Goal: Information Seeking & Learning: Learn about a topic

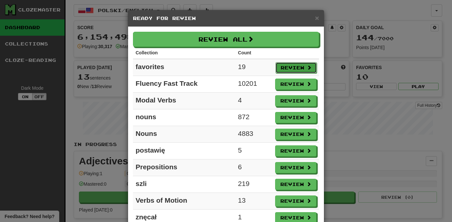
click at [294, 68] on button "Review" at bounding box center [296, 67] width 41 height 11
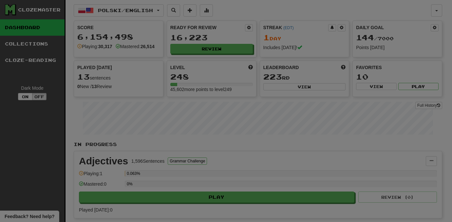
select select "***"
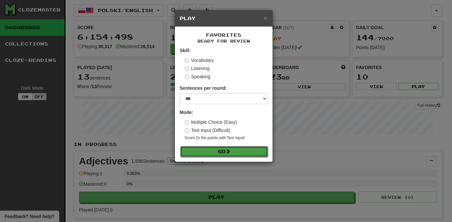
click at [254, 147] on button "Go" at bounding box center [224, 151] width 88 height 11
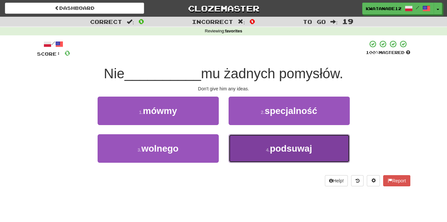
click at [264, 150] on button "4 . [GEOGRAPHIC_DATA]" at bounding box center [289, 148] width 121 height 29
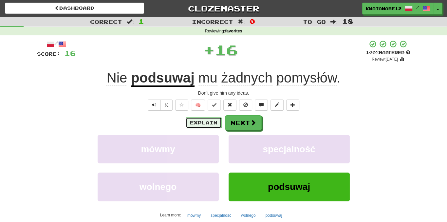
click at [211, 127] on button "Explain" at bounding box center [204, 122] width 36 height 11
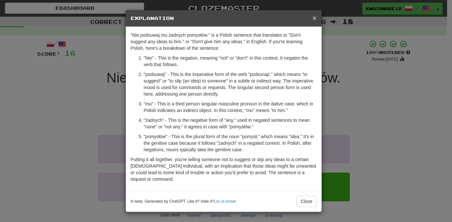
click at [315, 18] on span "×" at bounding box center [315, 18] width 4 height 8
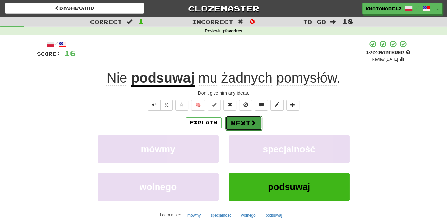
click at [247, 125] on button "Next" at bounding box center [244, 123] width 37 height 15
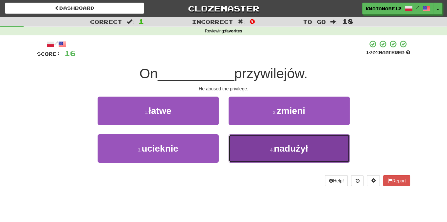
click at [235, 145] on button "4 . nadużył" at bounding box center [289, 148] width 121 height 29
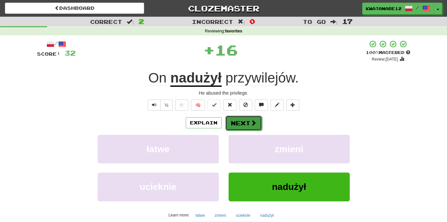
click at [247, 126] on button "Next" at bounding box center [244, 123] width 37 height 15
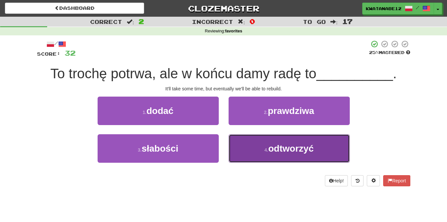
click at [246, 142] on button "4 . odtworzyć" at bounding box center [289, 148] width 121 height 29
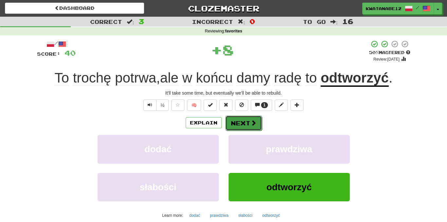
click at [245, 126] on button "Next" at bounding box center [244, 123] width 37 height 15
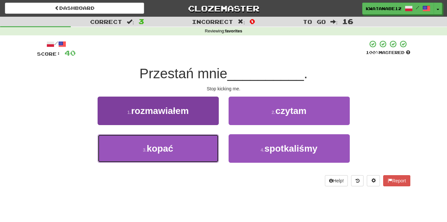
click at [202, 144] on button "3 . kopać" at bounding box center [158, 148] width 121 height 29
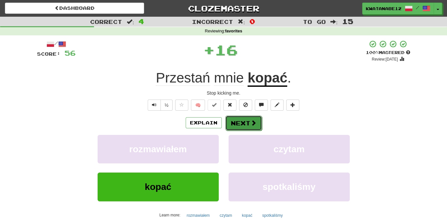
click at [243, 125] on button "Next" at bounding box center [244, 123] width 37 height 15
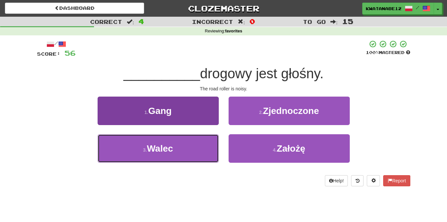
drag, startPoint x: 198, startPoint y: 147, endPoint x: 218, endPoint y: 146, distance: 19.7
click at [208, 147] on button "3 . Walec" at bounding box center [158, 148] width 121 height 29
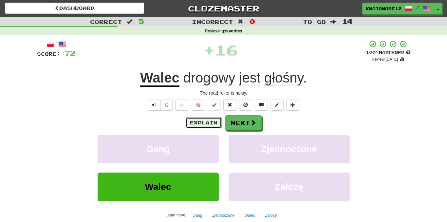
click at [207, 124] on button "Explain" at bounding box center [204, 122] width 36 height 11
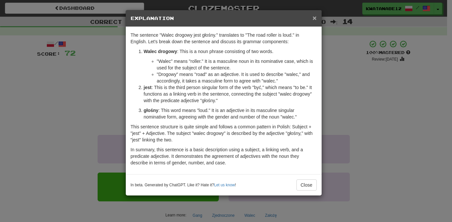
click at [314, 17] on span "×" at bounding box center [315, 18] width 4 height 8
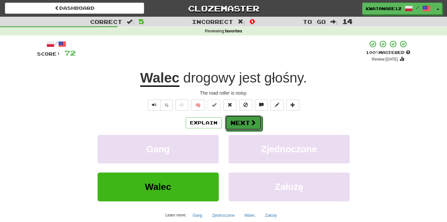
click at [246, 121] on button "Next" at bounding box center [243, 122] width 37 height 15
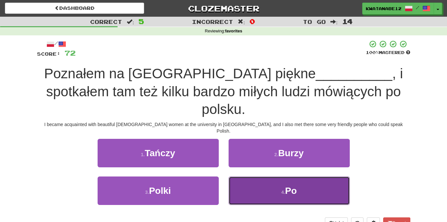
click at [261, 182] on button "4 . Po" at bounding box center [289, 191] width 121 height 29
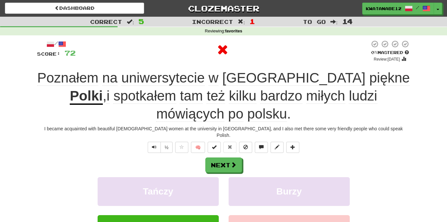
click at [244, 161] on div "Next" at bounding box center [224, 165] width 374 height 15
click at [227, 158] on button "Next" at bounding box center [224, 165] width 37 height 15
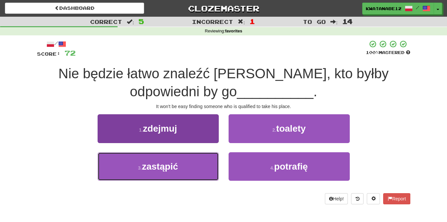
drag, startPoint x: 185, startPoint y: 157, endPoint x: 196, endPoint y: 157, distance: 11.5
click at [188, 157] on button "3 . zastąpić" at bounding box center [158, 166] width 121 height 29
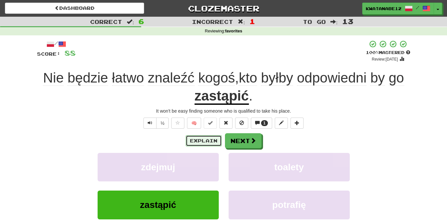
click at [213, 137] on button "Explain" at bounding box center [204, 140] width 36 height 11
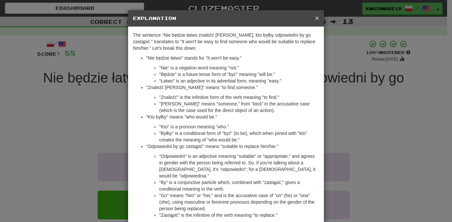
click at [315, 18] on span "×" at bounding box center [317, 18] width 4 height 8
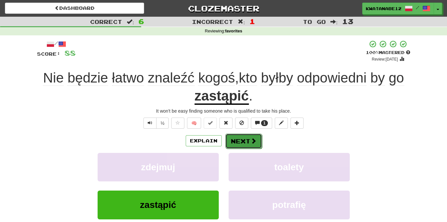
click at [245, 140] on button "Next" at bounding box center [244, 141] width 37 height 15
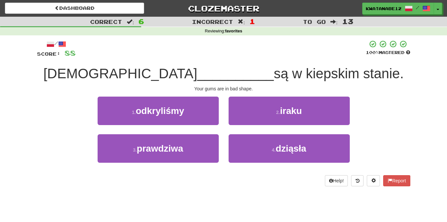
click at [214, 81] on div "/ Score: 88 100 % Mastered Pańskie __________ są w kiepskim stanie. Your gums a…" at bounding box center [224, 113] width 374 height 147
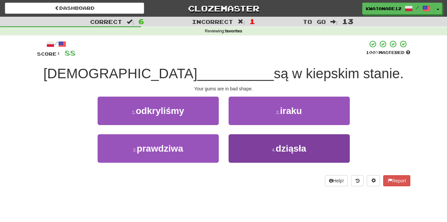
click at [254, 157] on button "4 . dziąsła" at bounding box center [289, 148] width 121 height 29
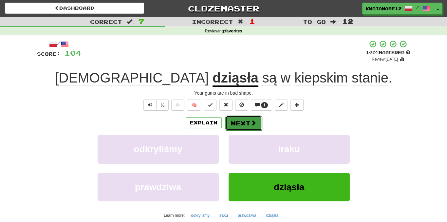
click at [249, 123] on button "Next" at bounding box center [244, 123] width 37 height 15
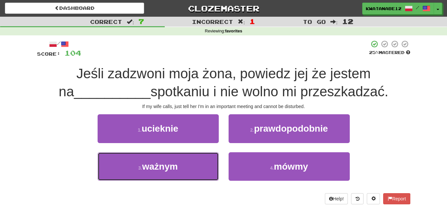
drag, startPoint x: 199, startPoint y: 161, endPoint x: 224, endPoint y: 150, distance: 26.9
click at [211, 156] on button "3 . ważnym" at bounding box center [158, 166] width 121 height 29
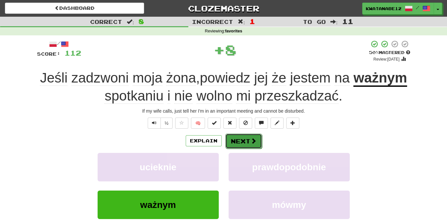
click at [245, 143] on button "Next" at bounding box center [244, 141] width 37 height 15
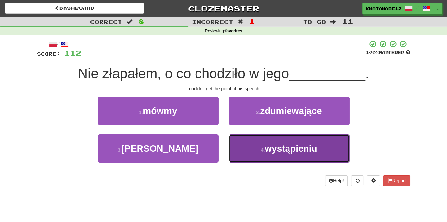
click at [251, 144] on button "4 . wystąpieniu" at bounding box center [289, 148] width 121 height 29
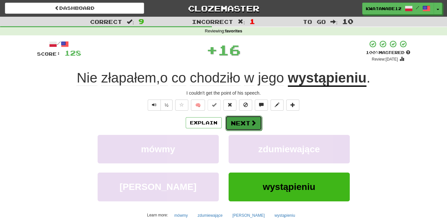
click at [247, 128] on button "Next" at bounding box center [244, 123] width 37 height 15
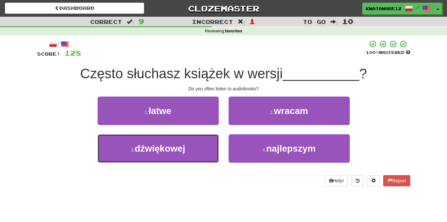
drag, startPoint x: 189, startPoint y: 146, endPoint x: 218, endPoint y: 131, distance: 32.1
click at [204, 139] on button "3 . dźwiękowej" at bounding box center [158, 148] width 121 height 29
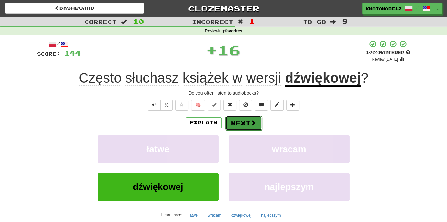
drag, startPoint x: 233, startPoint y: 124, endPoint x: 238, endPoint y: 124, distance: 4.3
click at [238, 124] on button "Next" at bounding box center [244, 123] width 37 height 15
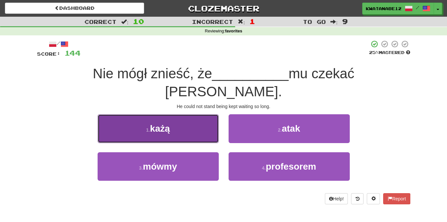
drag, startPoint x: 201, startPoint y: 119, endPoint x: 207, endPoint y: 119, distance: 5.9
click at [207, 119] on button "1 . każą" at bounding box center [158, 128] width 121 height 29
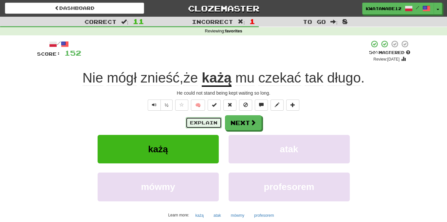
click at [204, 122] on button "Explain" at bounding box center [204, 122] width 36 height 11
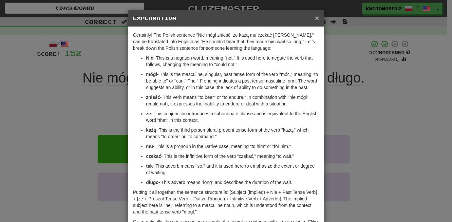
click at [315, 20] on span "×" at bounding box center [317, 18] width 4 height 8
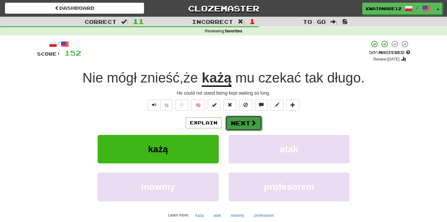
click at [252, 128] on button "Next" at bounding box center [244, 123] width 37 height 15
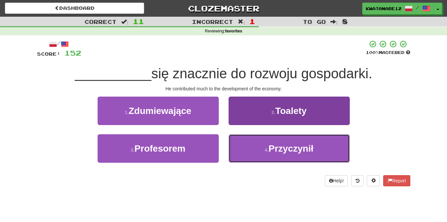
click at [244, 145] on button "4 . Przyczynił" at bounding box center [289, 148] width 121 height 29
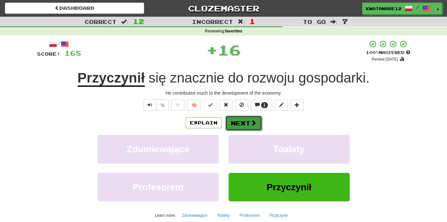
click at [239, 128] on button "Next" at bounding box center [244, 123] width 37 height 15
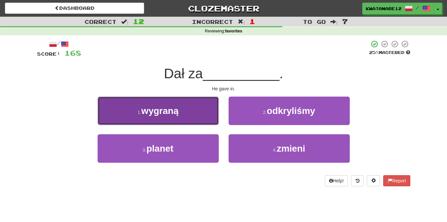
click at [202, 116] on button "1 . wygraną" at bounding box center [158, 111] width 121 height 29
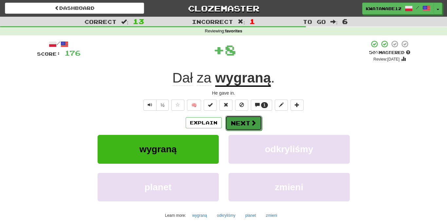
click at [248, 125] on button "Next" at bounding box center [244, 123] width 37 height 15
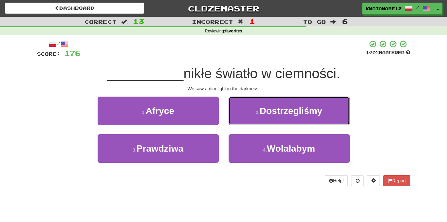
click at [249, 112] on button "2 . Dostrzegliśmy" at bounding box center [289, 111] width 121 height 29
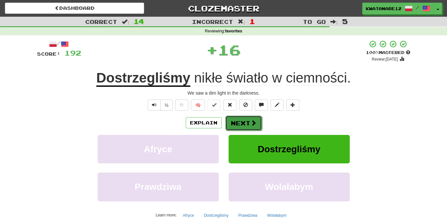
click at [241, 122] on button "Next" at bounding box center [244, 123] width 37 height 15
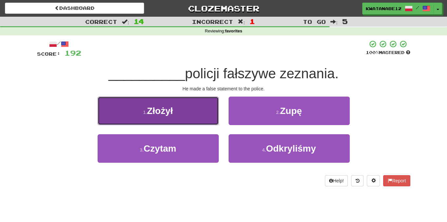
click at [201, 108] on button "1 . Złożył" at bounding box center [158, 111] width 121 height 29
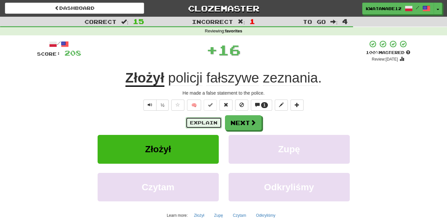
click at [211, 122] on button "Explain" at bounding box center [204, 122] width 36 height 11
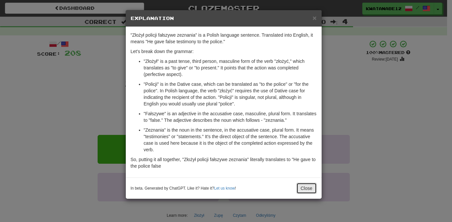
click at [306, 185] on button "Close" at bounding box center [307, 188] width 20 height 11
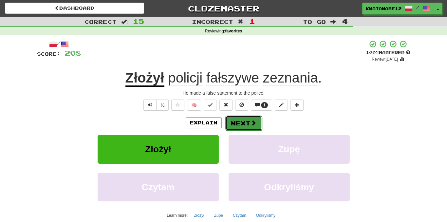
click at [243, 122] on button "Next" at bounding box center [244, 123] width 37 height 15
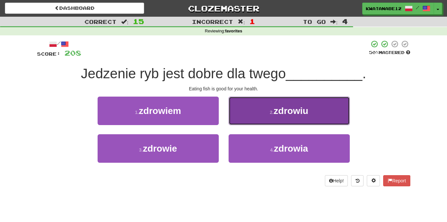
click at [246, 115] on button "2 . zdrowiu" at bounding box center [289, 111] width 121 height 29
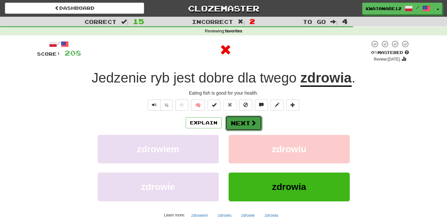
click at [240, 122] on button "Next" at bounding box center [244, 123] width 37 height 15
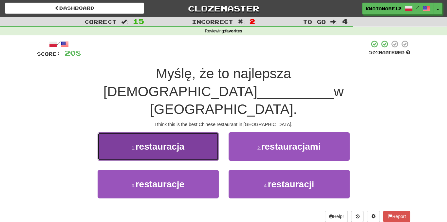
drag, startPoint x: 201, startPoint y: 113, endPoint x: 204, endPoint y: 115, distance: 3.4
click at [204, 132] on button "1 . restauracja" at bounding box center [158, 146] width 121 height 29
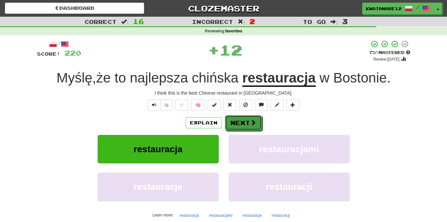
drag, startPoint x: 238, startPoint y: 119, endPoint x: 227, endPoint y: 105, distance: 18.1
click at [238, 119] on button "Next" at bounding box center [243, 122] width 37 height 15
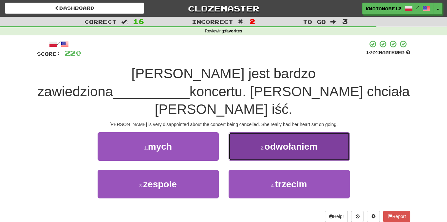
click at [249, 132] on button "2 . odwołaniem" at bounding box center [289, 146] width 121 height 29
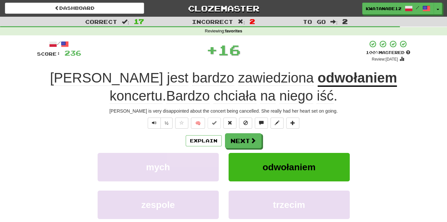
click at [250, 132] on div "/ Score: 236 + 16 100 % Mastered Review: 2025-11-15 Jennifer jest bardzo zawied…" at bounding box center [224, 151] width 374 height 223
click at [248, 145] on button "Next" at bounding box center [244, 141] width 37 height 15
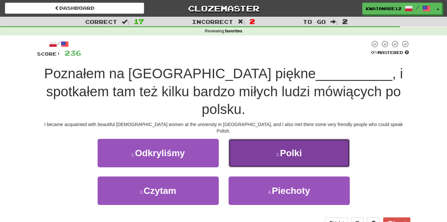
click at [248, 159] on button "2 . Polki" at bounding box center [289, 153] width 121 height 29
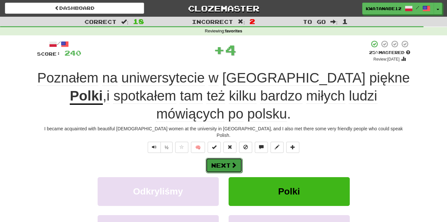
click at [235, 162] on span at bounding box center [234, 165] width 6 height 6
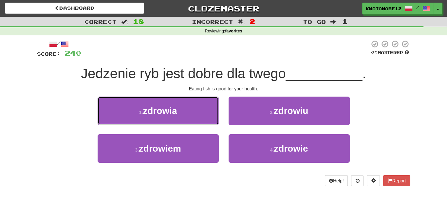
drag, startPoint x: 197, startPoint y: 111, endPoint x: 201, endPoint y: 113, distance: 4.7
click at [198, 112] on button "1 . zdrowia" at bounding box center [158, 111] width 121 height 29
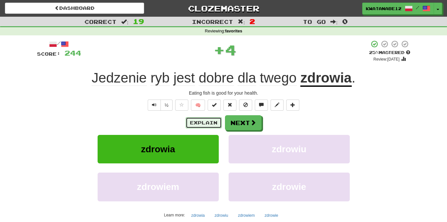
click at [210, 123] on button "Explain" at bounding box center [204, 122] width 36 height 11
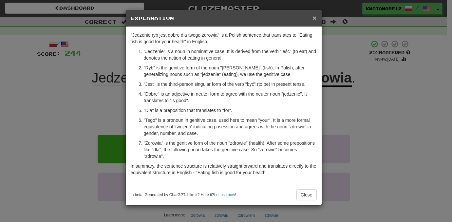
click at [316, 15] on span "×" at bounding box center [315, 18] width 4 height 8
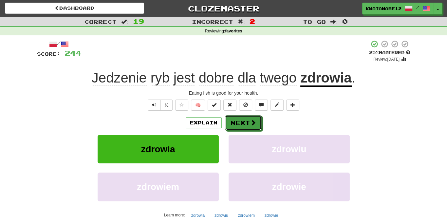
click at [259, 121] on button "Next" at bounding box center [243, 122] width 37 height 15
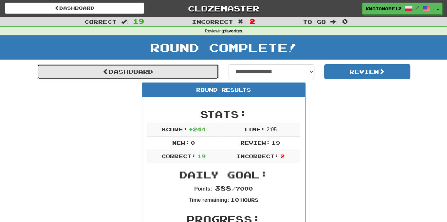
click at [198, 75] on link "Dashboard" at bounding box center [128, 71] width 182 height 15
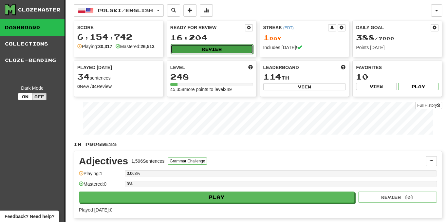
click at [220, 51] on button "Review" at bounding box center [212, 49] width 83 height 10
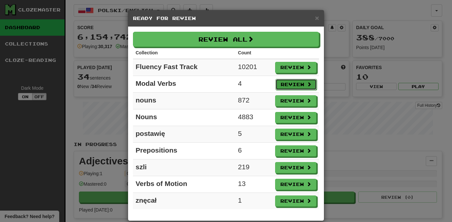
click at [297, 81] on button "Review" at bounding box center [296, 84] width 41 height 11
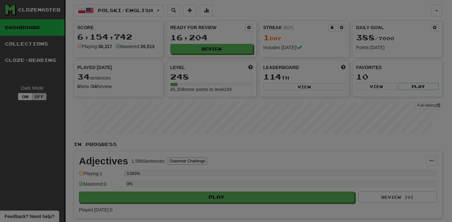
select select "***"
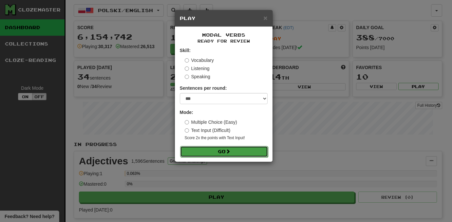
click at [265, 148] on button "Go" at bounding box center [224, 151] width 88 height 11
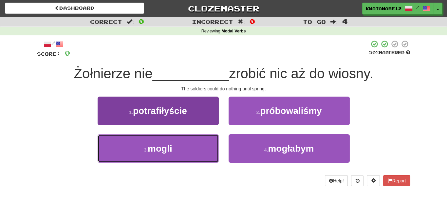
click at [203, 146] on button "3 . mogli" at bounding box center [158, 148] width 121 height 29
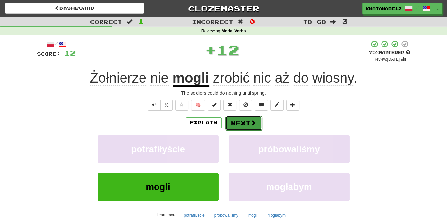
click at [241, 124] on button "Next" at bounding box center [244, 123] width 37 height 15
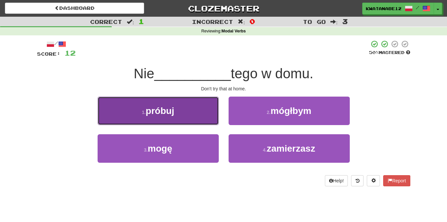
click at [203, 116] on button "1 . próbuj" at bounding box center [158, 111] width 121 height 29
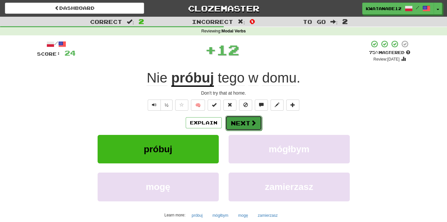
click at [242, 121] on button "Next" at bounding box center [244, 123] width 37 height 15
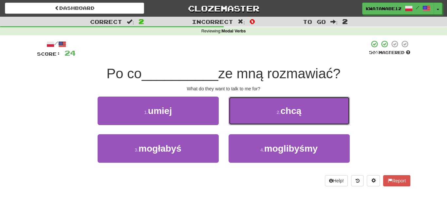
drag, startPoint x: 247, startPoint y: 110, endPoint x: 247, endPoint y: 114, distance: 3.9
click at [247, 113] on button "2 . chcą" at bounding box center [289, 111] width 121 height 29
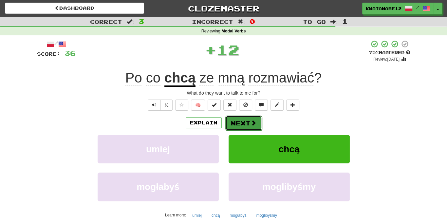
click at [240, 126] on button "Next" at bounding box center [244, 123] width 37 height 15
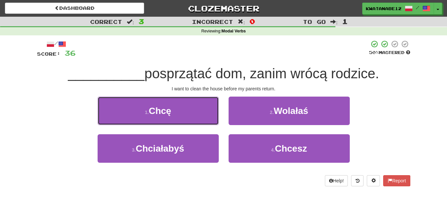
click at [209, 114] on button "1 . Chcę" at bounding box center [158, 111] width 121 height 29
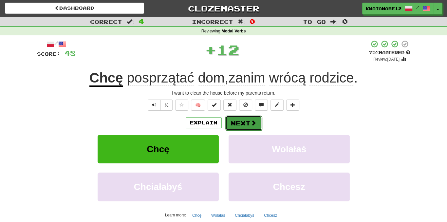
click at [244, 119] on button "Next" at bounding box center [244, 123] width 37 height 15
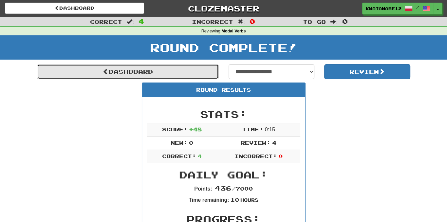
click at [200, 73] on link "Dashboard" at bounding box center [128, 71] width 182 height 15
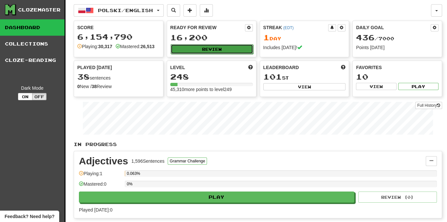
click at [225, 47] on button "Review" at bounding box center [212, 49] width 83 height 10
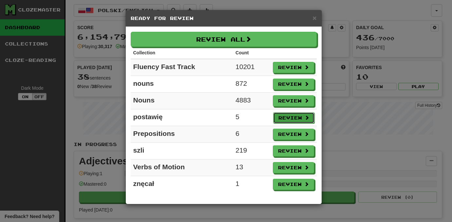
click at [295, 114] on button "Review" at bounding box center [293, 117] width 41 height 11
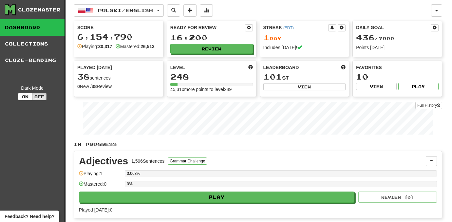
select select "***"
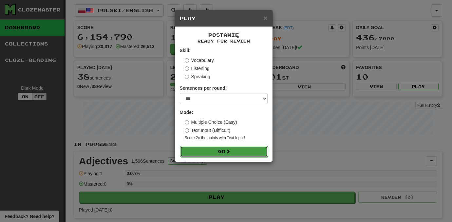
click at [264, 151] on button "Go" at bounding box center [224, 151] width 88 height 11
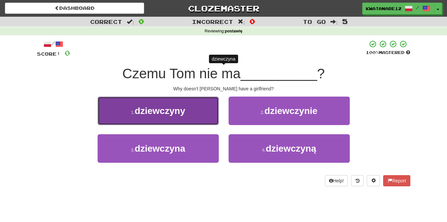
click at [200, 119] on button "1 . dziewczyny" at bounding box center [158, 111] width 121 height 29
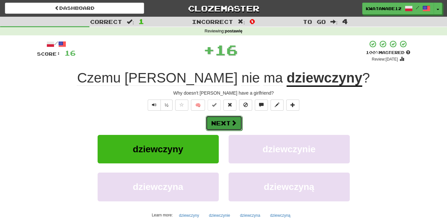
click at [239, 124] on button "Next" at bounding box center [224, 123] width 37 height 15
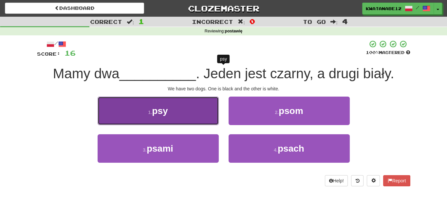
drag, startPoint x: 206, startPoint y: 118, endPoint x: 212, endPoint y: 120, distance: 6.5
click at [212, 120] on button "1 . psy" at bounding box center [158, 111] width 121 height 29
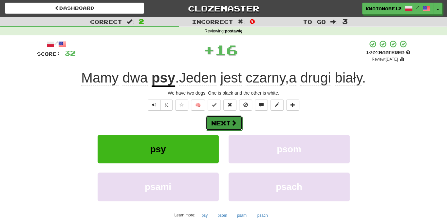
click at [232, 124] on span at bounding box center [234, 123] width 6 height 6
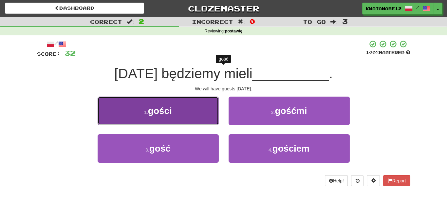
click at [198, 110] on button "1 . gości" at bounding box center [158, 111] width 121 height 29
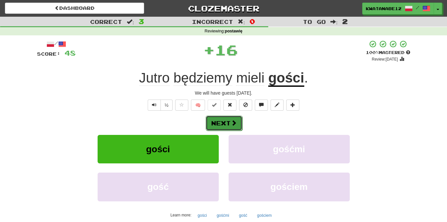
click at [232, 125] on span at bounding box center [234, 123] width 6 height 6
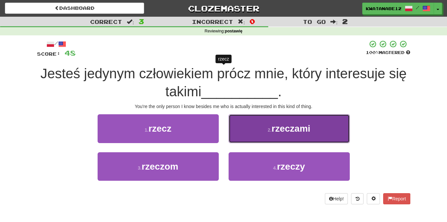
click at [248, 135] on button "2 . rzeczami" at bounding box center [289, 128] width 121 height 29
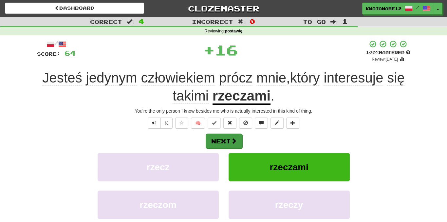
click at [241, 139] on div "Next" at bounding box center [224, 140] width 374 height 15
click at [217, 132] on div "/ Score: 64 + 16 100 % Mastered Review: 2025-11-15 Jesteś jedynym człowiekiem p…" at bounding box center [224, 151] width 374 height 223
click at [227, 145] on button "Next" at bounding box center [224, 141] width 37 height 15
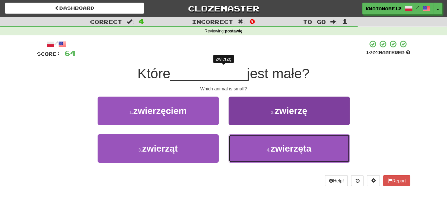
click at [258, 150] on button "4 . zwierzęta" at bounding box center [289, 148] width 121 height 29
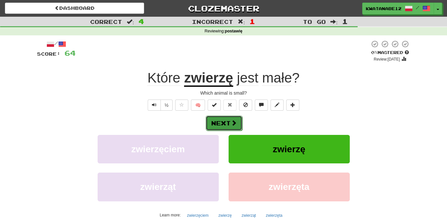
click at [224, 125] on button "Next" at bounding box center [224, 123] width 37 height 15
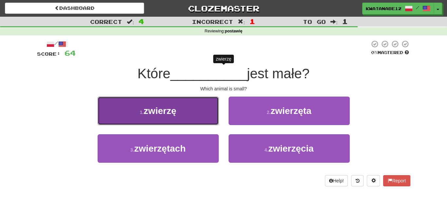
click at [204, 123] on button "1 . zwierzę" at bounding box center [158, 111] width 121 height 29
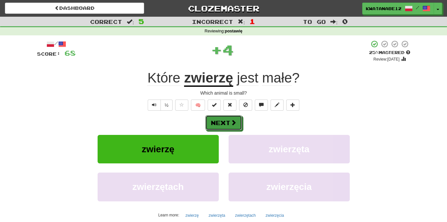
click at [235, 127] on button "Next" at bounding box center [224, 122] width 37 height 15
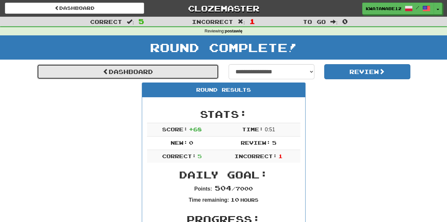
click at [197, 76] on link "Dashboard" at bounding box center [128, 71] width 182 height 15
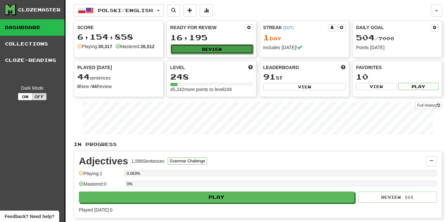
click at [225, 50] on button "Review" at bounding box center [212, 49] width 83 height 10
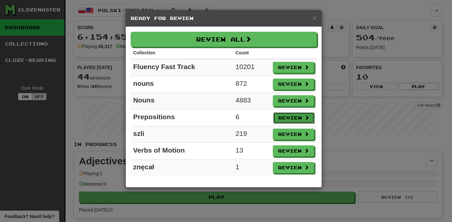
click at [287, 116] on button "Review" at bounding box center [293, 117] width 41 height 11
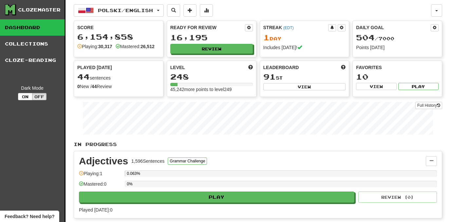
select select "***"
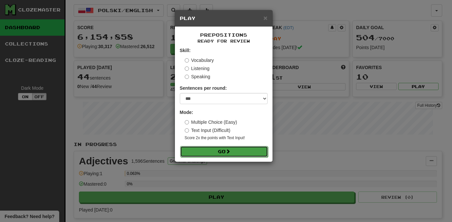
click at [240, 148] on button "Go" at bounding box center [224, 151] width 88 height 11
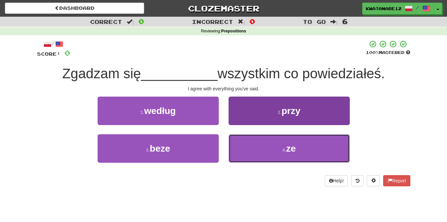
click at [252, 149] on button "4 . ze" at bounding box center [289, 148] width 121 height 29
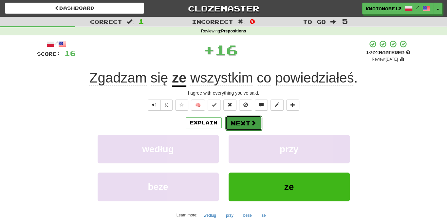
click at [239, 126] on button "Next" at bounding box center [244, 123] width 37 height 15
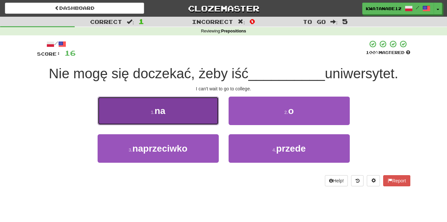
click at [195, 115] on button "1 . na" at bounding box center [158, 111] width 121 height 29
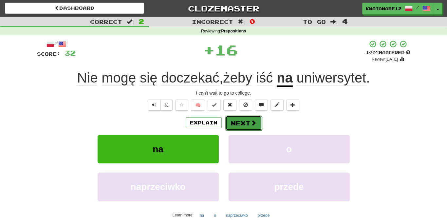
click at [240, 125] on button "Next" at bounding box center [244, 123] width 37 height 15
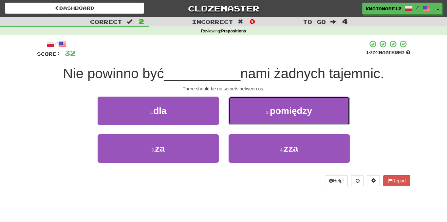
click at [253, 114] on button "2 . pomiędzy" at bounding box center [289, 111] width 121 height 29
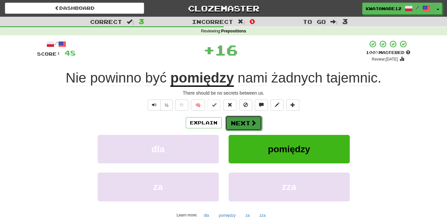
click at [250, 118] on button "Next" at bounding box center [244, 123] width 37 height 15
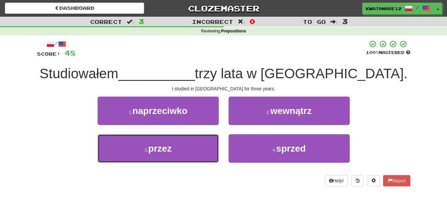
drag, startPoint x: 189, startPoint y: 150, endPoint x: 239, endPoint y: 132, distance: 52.9
click at [189, 149] on button "3 . przez" at bounding box center [158, 148] width 121 height 29
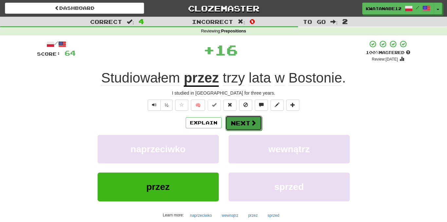
drag, startPoint x: 247, startPoint y: 128, endPoint x: 250, endPoint y: 126, distance: 3.8
click at [250, 126] on button "Next" at bounding box center [244, 123] width 37 height 15
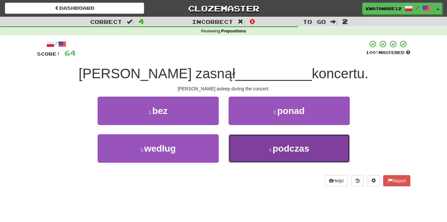
click at [257, 149] on button "4 . podczas" at bounding box center [289, 148] width 121 height 29
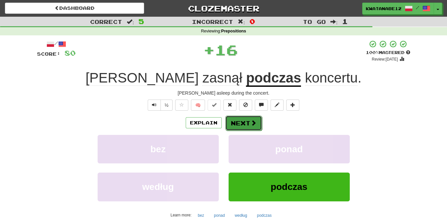
click at [246, 126] on button "Next" at bounding box center [244, 123] width 37 height 15
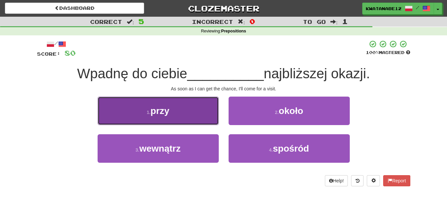
click at [207, 115] on button "1 . przy" at bounding box center [158, 111] width 121 height 29
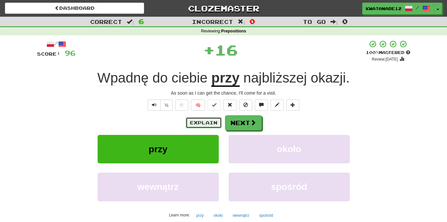
click at [212, 127] on button "Explain" at bounding box center [204, 122] width 36 height 11
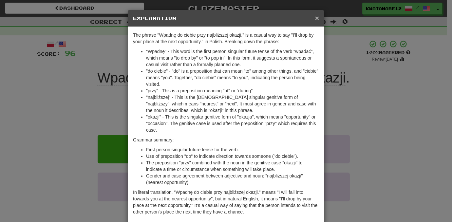
click at [315, 20] on span "×" at bounding box center [317, 18] width 4 height 8
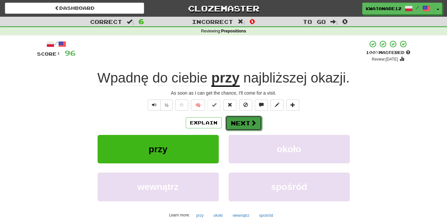
click at [256, 126] on button "Next" at bounding box center [244, 123] width 37 height 15
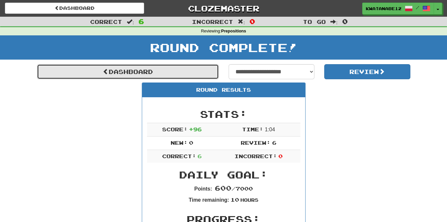
click at [205, 72] on link "Dashboard" at bounding box center [128, 71] width 182 height 15
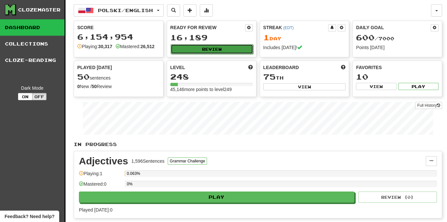
click at [221, 47] on button "Review" at bounding box center [212, 49] width 83 height 10
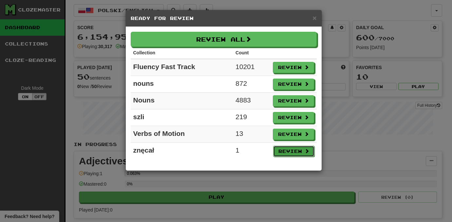
click at [292, 151] on button "Review" at bounding box center [293, 151] width 41 height 11
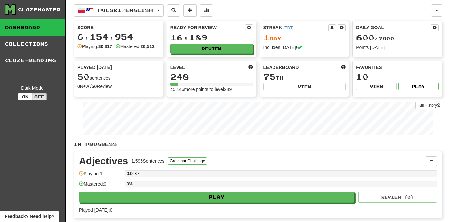
select select "***"
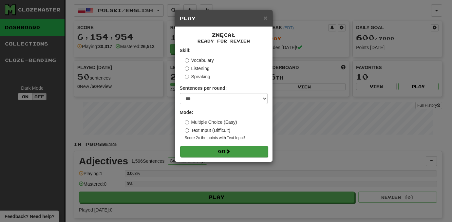
drag, startPoint x: 241, startPoint y: 144, endPoint x: 241, endPoint y: 148, distance: 3.6
click at [241, 146] on form "Skill: Vocabulary Listening Speaking Sentences per round: * ** ** ** ** ** *** …" at bounding box center [224, 102] width 88 height 110
click at [241, 150] on button "Go" at bounding box center [224, 151] width 88 height 11
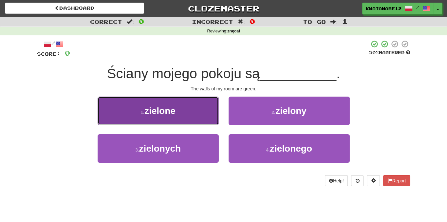
click at [204, 115] on button "1 . zielone" at bounding box center [158, 111] width 121 height 29
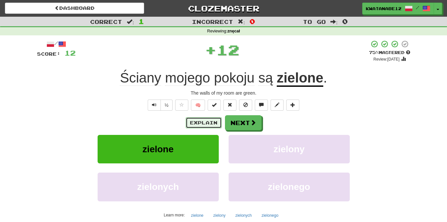
click at [214, 124] on button "Explain" at bounding box center [204, 122] width 36 height 11
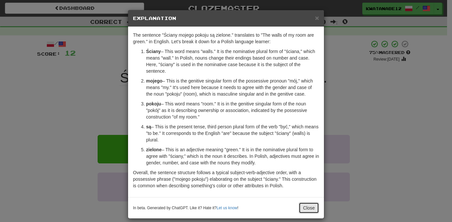
click at [306, 206] on button "Close" at bounding box center [309, 208] width 20 height 11
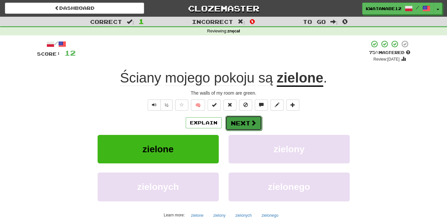
click at [235, 118] on button "Next" at bounding box center [244, 123] width 37 height 15
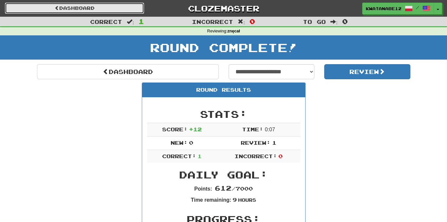
click at [109, 10] on link "Dashboard" at bounding box center [74, 8] width 139 height 11
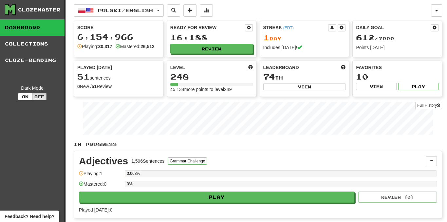
click at [223, 54] on div "Ready for Review 16,188 Review" at bounding box center [211, 39] width 89 height 36
click at [227, 50] on button "Review" at bounding box center [212, 49] width 83 height 10
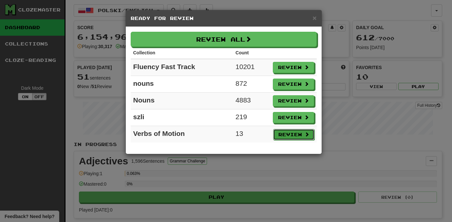
click at [297, 130] on button "Review" at bounding box center [293, 134] width 41 height 11
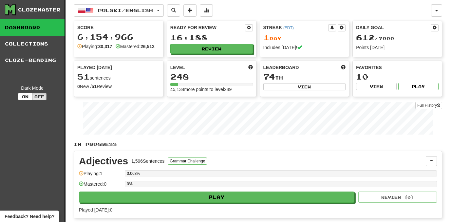
select select "***"
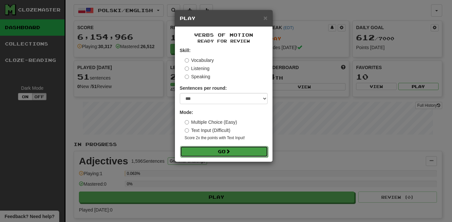
click at [250, 148] on button "Go" at bounding box center [224, 151] width 88 height 11
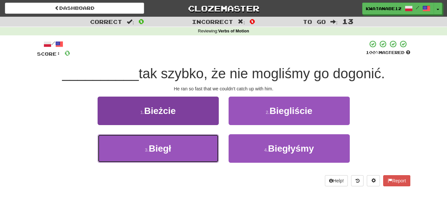
drag, startPoint x: 185, startPoint y: 147, endPoint x: 193, endPoint y: 141, distance: 10.0
click at [186, 147] on button "3 . Biegł" at bounding box center [158, 148] width 121 height 29
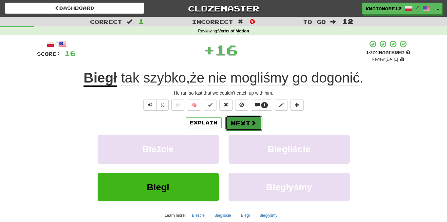
click at [237, 120] on button "Next" at bounding box center [244, 123] width 37 height 15
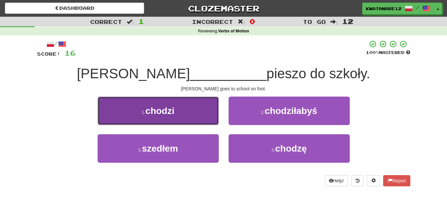
drag, startPoint x: 194, startPoint y: 116, endPoint x: 197, endPoint y: 116, distance: 3.3
click at [197, 116] on button "1 . chodzi" at bounding box center [158, 111] width 121 height 29
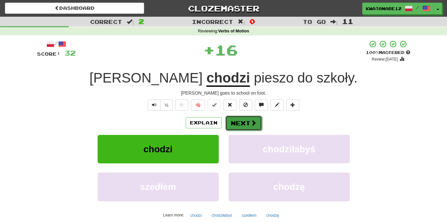
click at [253, 128] on button "Next" at bounding box center [244, 123] width 37 height 15
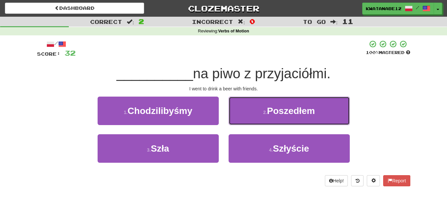
drag, startPoint x: 257, startPoint y: 110, endPoint x: 253, endPoint y: 114, distance: 5.8
click at [255, 112] on button "2 . Poszedłem" at bounding box center [289, 111] width 121 height 29
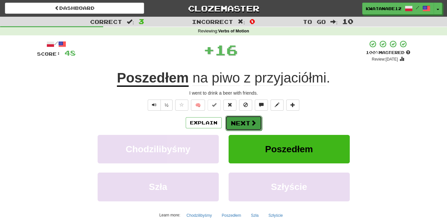
click at [243, 124] on button "Next" at bounding box center [244, 123] width 37 height 15
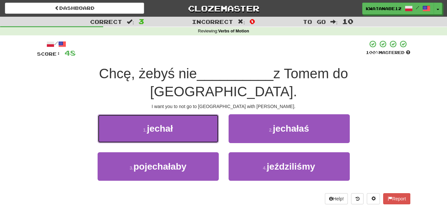
drag, startPoint x: 202, startPoint y: 114, endPoint x: 212, endPoint y: 115, distance: 9.9
click at [205, 114] on button "1 . jechał" at bounding box center [158, 128] width 121 height 29
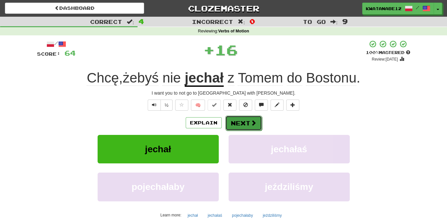
click at [243, 123] on button "Next" at bounding box center [244, 123] width 37 height 15
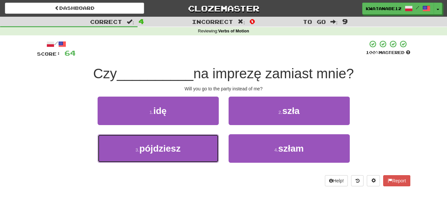
drag, startPoint x: 208, startPoint y: 144, endPoint x: 229, endPoint y: 130, distance: 24.8
click at [216, 139] on button "3 . pójdziesz" at bounding box center [158, 148] width 121 height 29
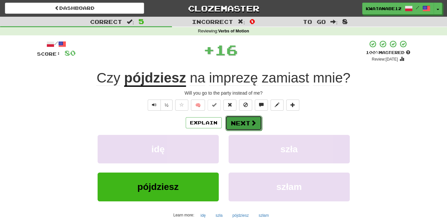
click at [240, 124] on button "Next" at bounding box center [244, 123] width 37 height 15
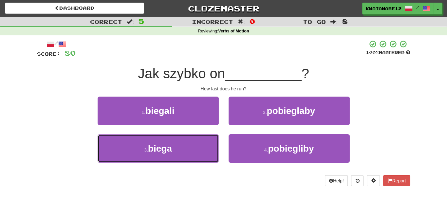
drag, startPoint x: 204, startPoint y: 142, endPoint x: 224, endPoint y: 130, distance: 22.7
click at [206, 142] on button "3 . biega" at bounding box center [158, 148] width 121 height 29
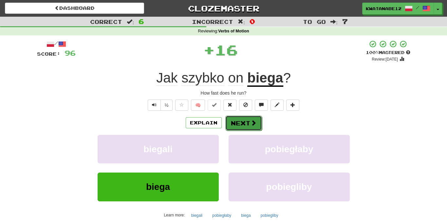
click at [240, 123] on button "Next" at bounding box center [244, 123] width 37 height 15
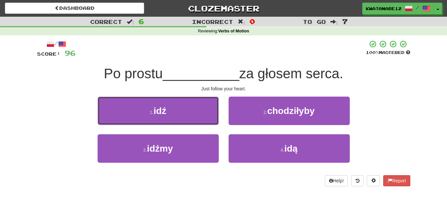
drag, startPoint x: 200, startPoint y: 106, endPoint x: 226, endPoint y: 114, distance: 27.4
click at [220, 111] on div "1 . idź" at bounding box center [158, 116] width 131 height 38
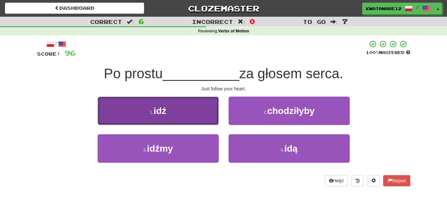
click at [207, 121] on button "1 . idź" at bounding box center [158, 111] width 121 height 29
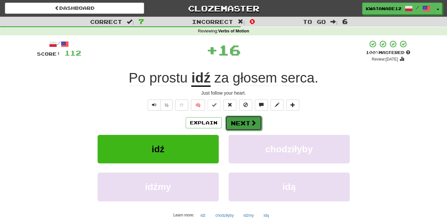
click at [245, 121] on button "Next" at bounding box center [244, 123] width 37 height 15
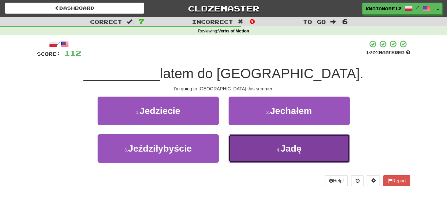
click at [260, 138] on button "4 . Jadę" at bounding box center [289, 148] width 121 height 29
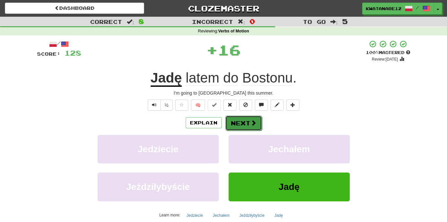
click at [248, 120] on button "Next" at bounding box center [244, 123] width 37 height 15
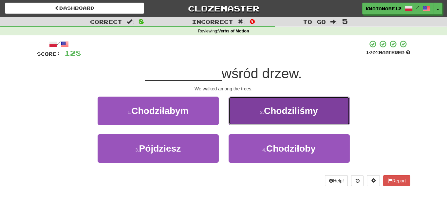
click at [259, 114] on button "2 . Chodziliśmy" at bounding box center [289, 111] width 121 height 29
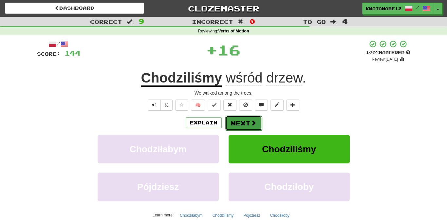
click at [251, 123] on span at bounding box center [254, 123] width 6 height 6
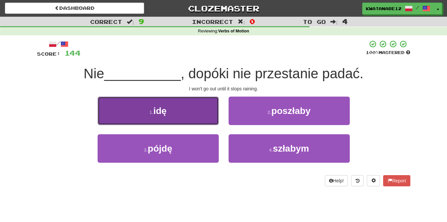
drag, startPoint x: 202, startPoint y: 118, endPoint x: 206, endPoint y: 116, distance: 4.5
click at [206, 116] on button "1 . idę" at bounding box center [158, 111] width 121 height 29
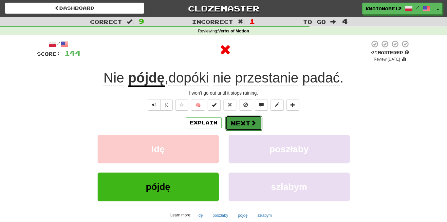
click at [239, 121] on button "Next" at bounding box center [244, 123] width 37 height 15
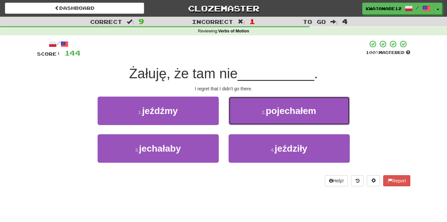
click at [243, 114] on button "2 . pojechałem" at bounding box center [289, 111] width 121 height 29
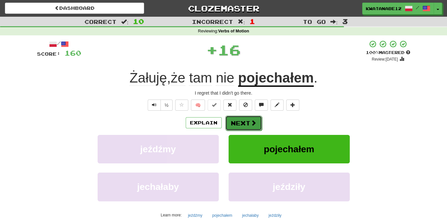
click at [237, 124] on button "Next" at bounding box center [244, 123] width 37 height 15
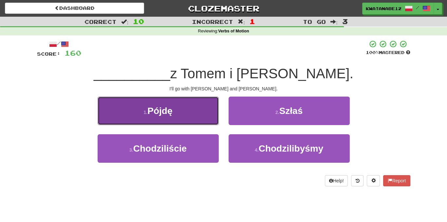
click at [203, 122] on button "1 . Pójdę" at bounding box center [158, 111] width 121 height 29
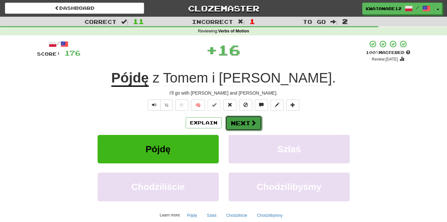
click at [244, 124] on button "Next" at bounding box center [244, 123] width 37 height 15
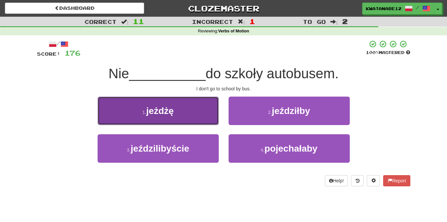
drag, startPoint x: 195, startPoint y: 116, endPoint x: 201, endPoint y: 115, distance: 5.9
click at [201, 115] on button "1 . jeżdżę" at bounding box center [158, 111] width 121 height 29
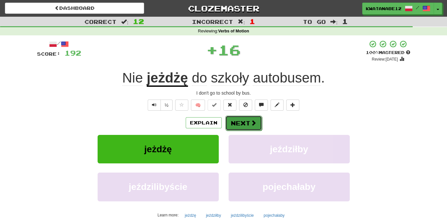
click at [239, 117] on button "Next" at bounding box center [244, 123] width 37 height 15
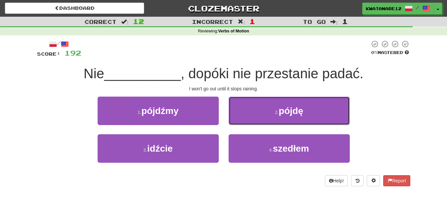
click at [263, 115] on button "2 . pójdę" at bounding box center [289, 111] width 121 height 29
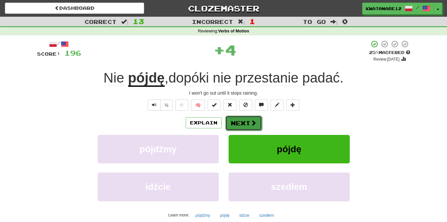
click at [251, 122] on span at bounding box center [254, 123] width 6 height 6
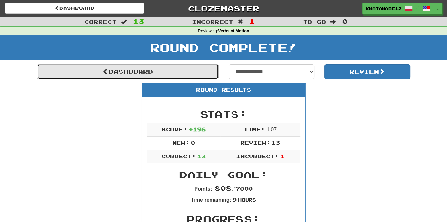
click at [205, 77] on link "Dashboard" at bounding box center [128, 71] width 182 height 15
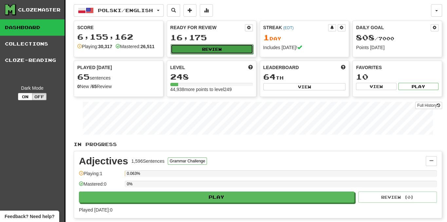
click at [223, 49] on button "Review" at bounding box center [212, 49] width 83 height 10
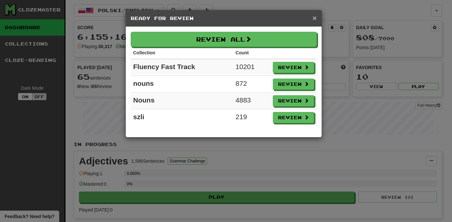
click at [313, 15] on span "×" at bounding box center [315, 18] width 4 height 8
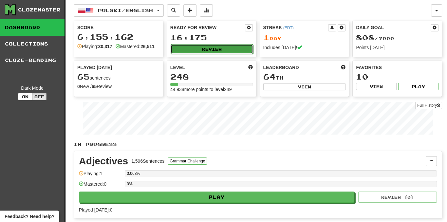
click at [232, 50] on button "Review" at bounding box center [212, 49] width 83 height 10
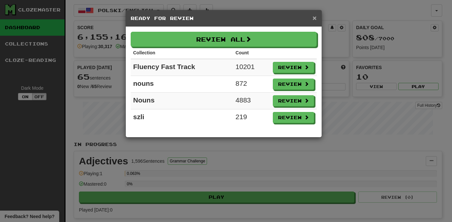
click at [313, 15] on span "×" at bounding box center [315, 18] width 4 height 8
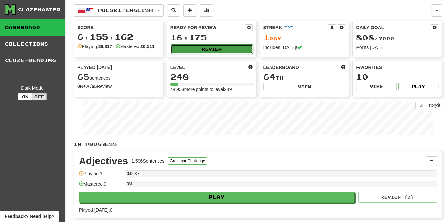
click at [183, 53] on button "Review" at bounding box center [212, 49] width 83 height 10
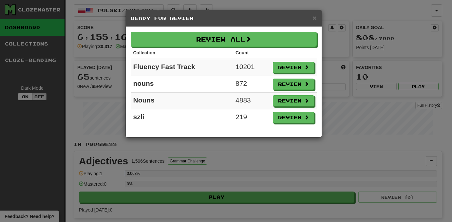
click at [447, 28] on div "× Ready for Review Review All Collection Count Fluency Fast Track 10201 Review …" at bounding box center [226, 111] width 452 height 222
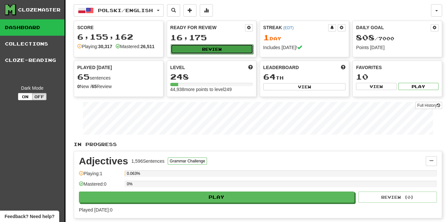
click at [214, 51] on button "Review" at bounding box center [212, 49] width 83 height 10
